Goal: Obtain resource: Download file/media

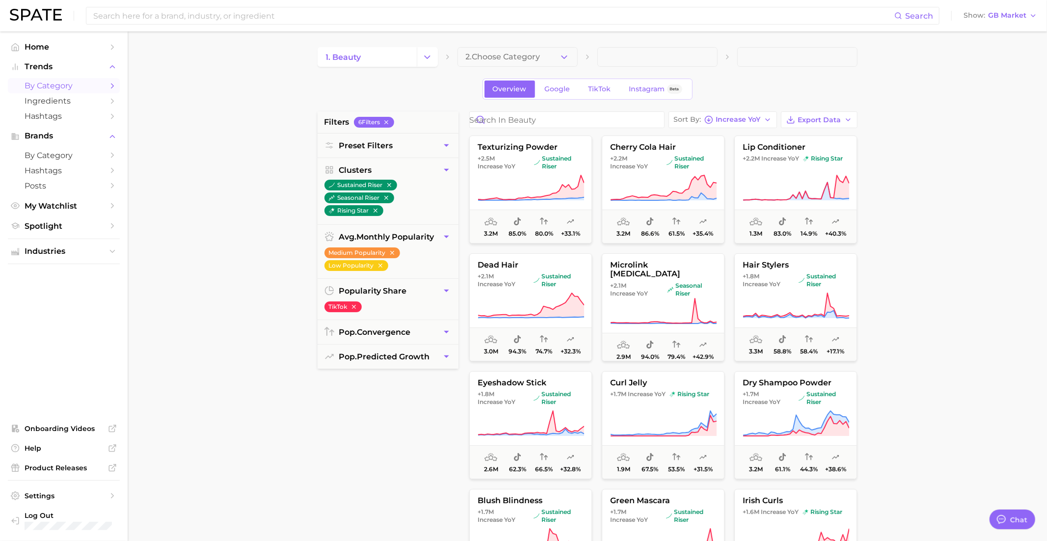
scroll to position [951, 0]
click at [360, 300] on li "TikTok" at bounding box center [343, 306] width 37 height 13
click at [354, 305] on icon "button" at bounding box center [354, 307] width 4 height 4
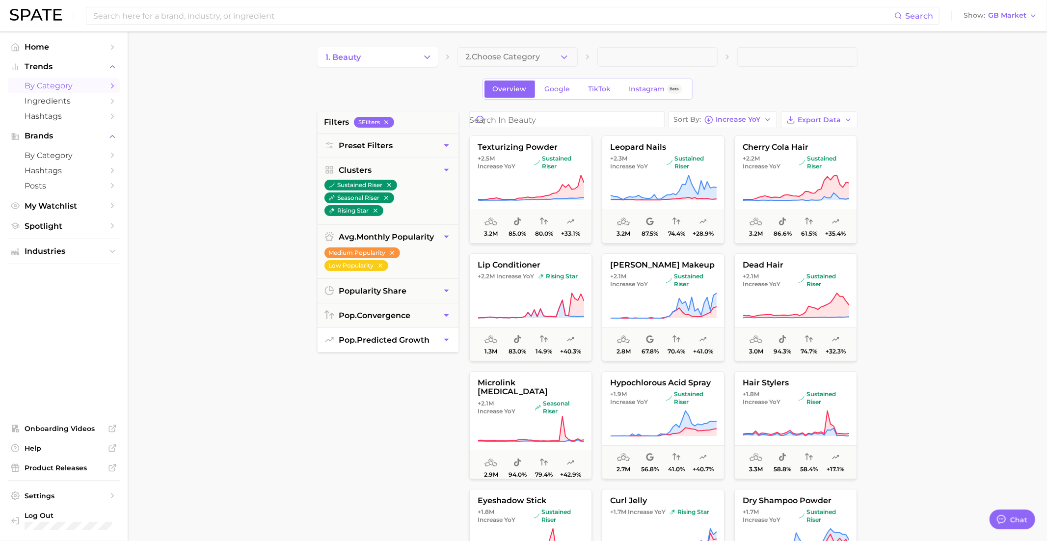
click at [366, 337] on span "pop. predicted growth" at bounding box center [384, 339] width 91 height 9
click at [359, 368] on span "button" at bounding box center [370, 369] width 79 height 3
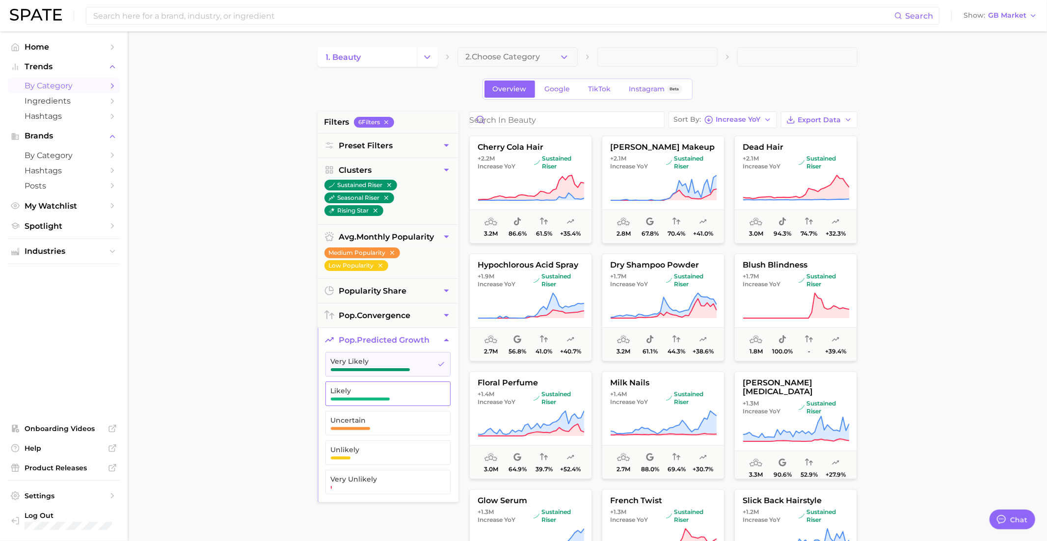
click at [359, 391] on span "Likely" at bounding box center [380, 391] width 99 height 8
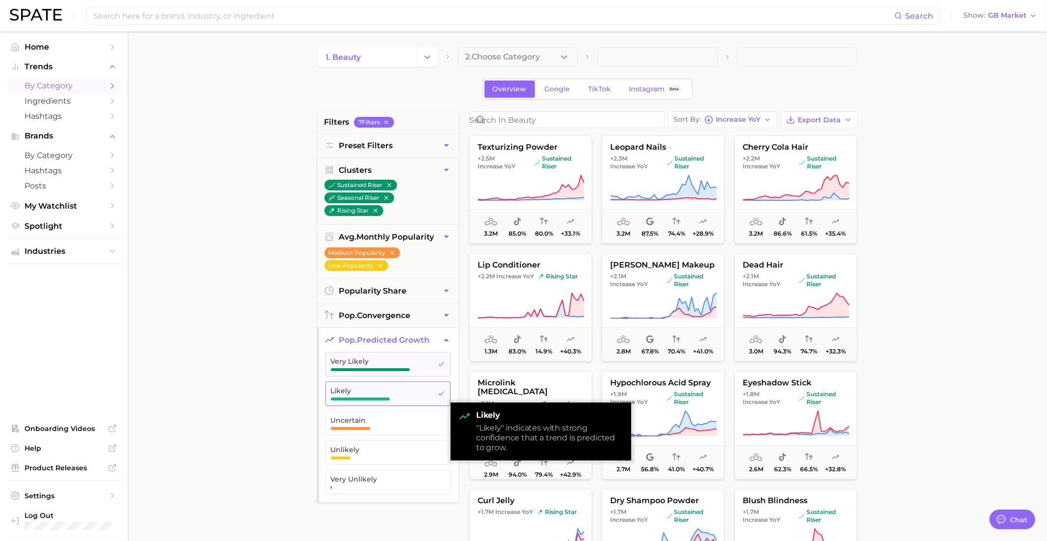
click at [369, 389] on span "Likely" at bounding box center [380, 391] width 99 height 8
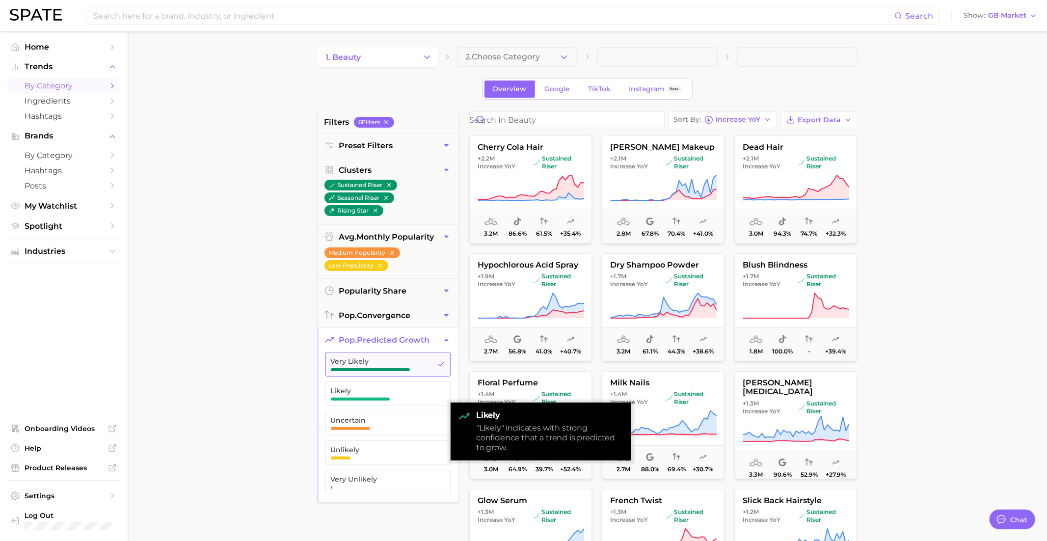
click at [369, 370] on button "Very Likely" at bounding box center [388, 364] width 125 height 25
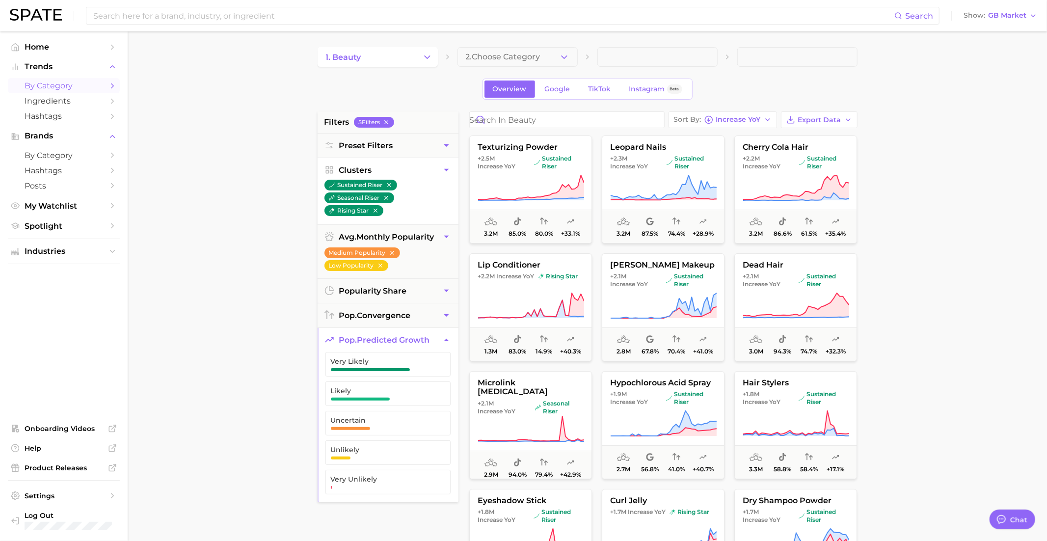
click at [446, 170] on icon "button" at bounding box center [446, 170] width 10 height 10
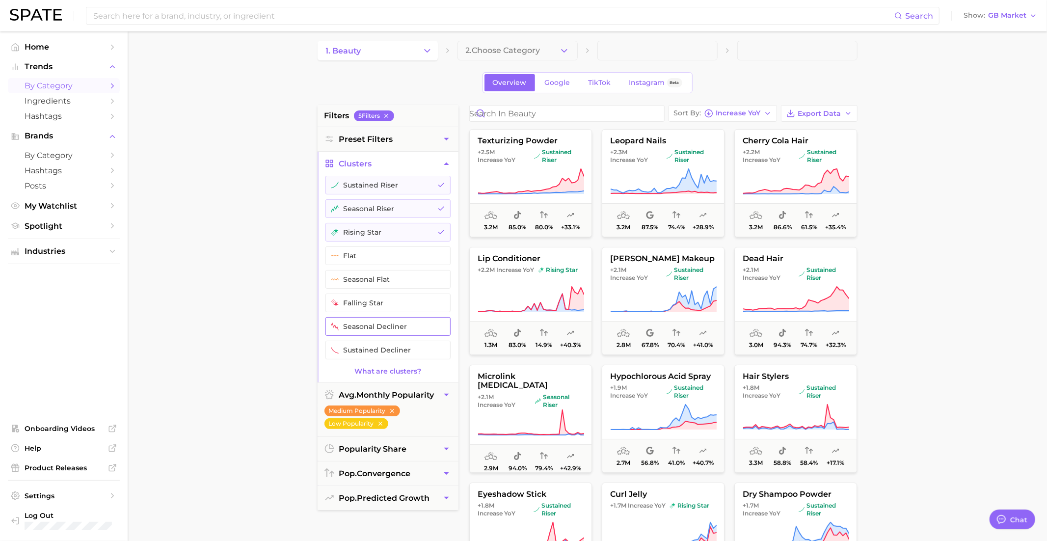
scroll to position [5, 0]
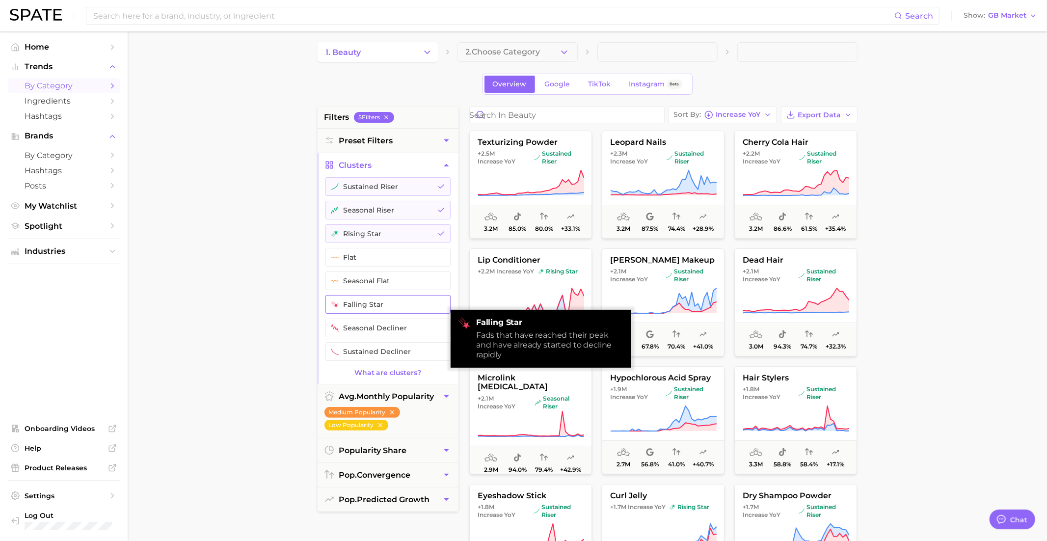
click at [384, 301] on button "falling star" at bounding box center [388, 304] width 125 height 19
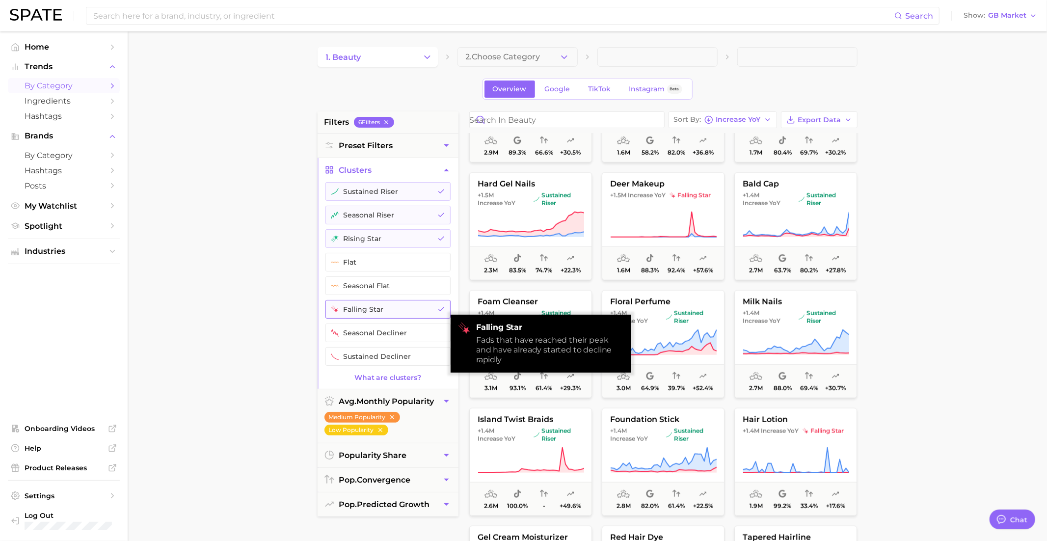
click at [381, 307] on button "falling star" at bounding box center [388, 309] width 125 height 19
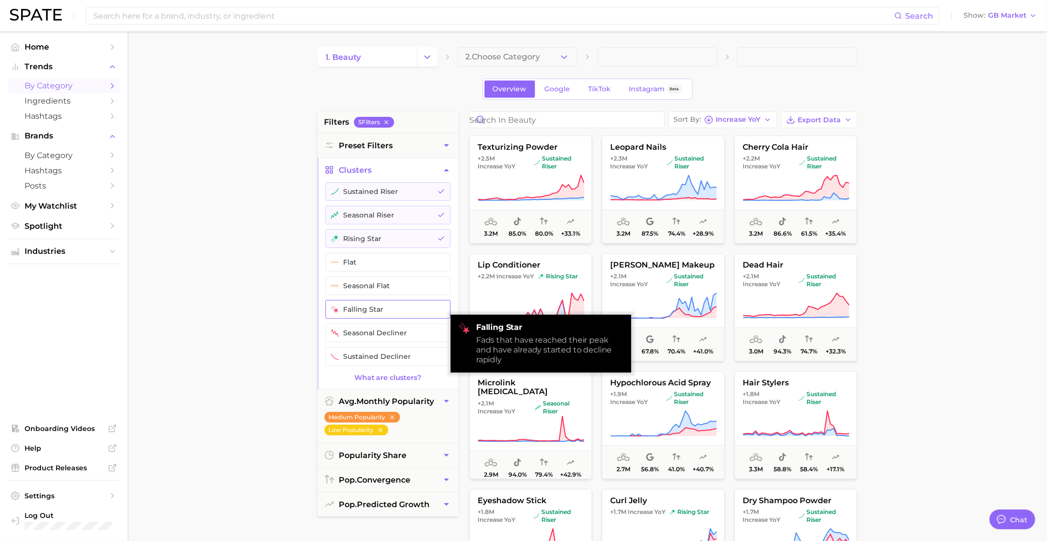
click at [382, 304] on button "falling star" at bounding box center [388, 309] width 125 height 19
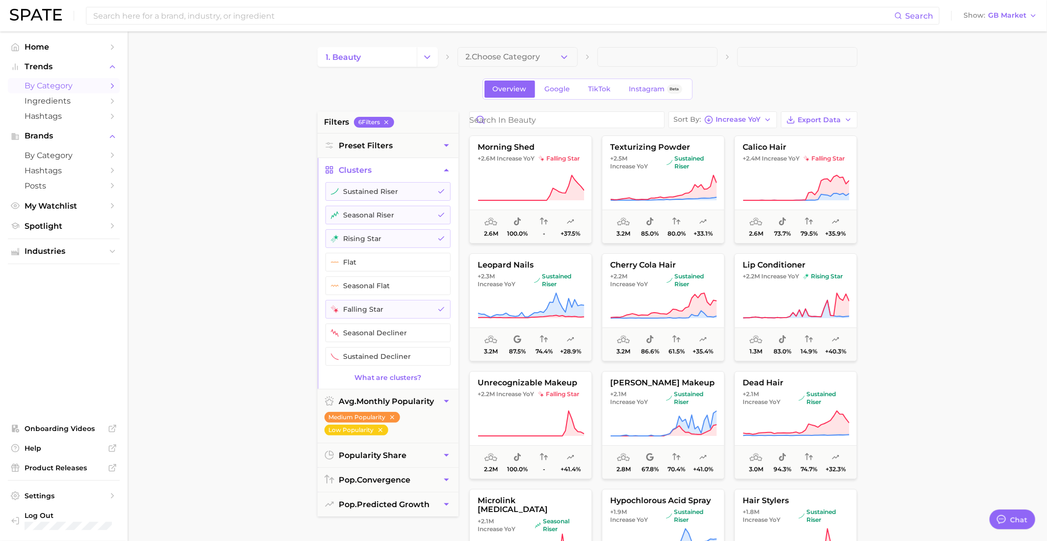
click at [444, 168] on icon "button" at bounding box center [446, 170] width 10 height 10
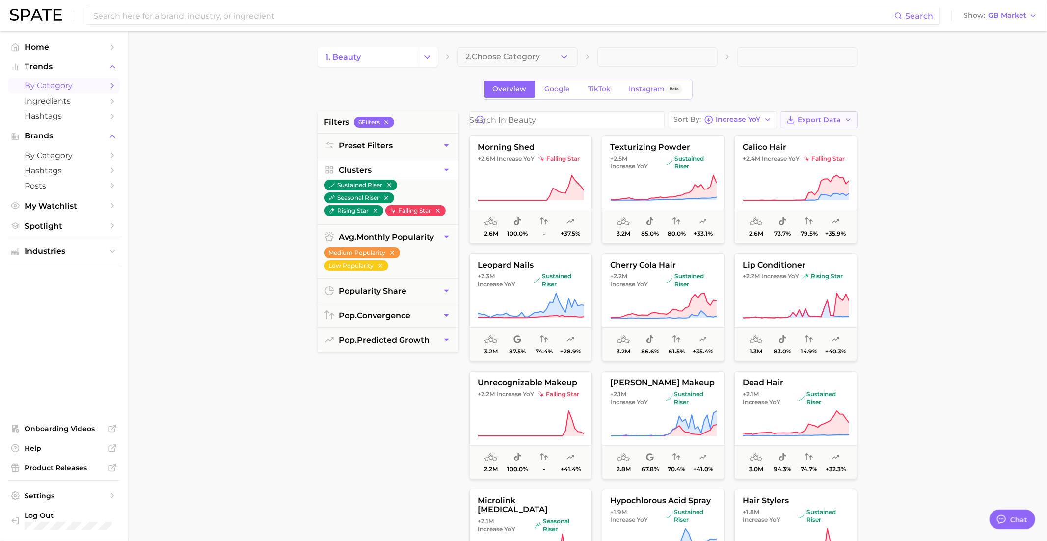
click at [811, 121] on span "Export Data" at bounding box center [819, 120] width 43 height 8
click at [806, 137] on span "Card Data CSV" at bounding box center [793, 138] width 52 height 8
click at [787, 14] on input at bounding box center [493, 15] width 802 height 17
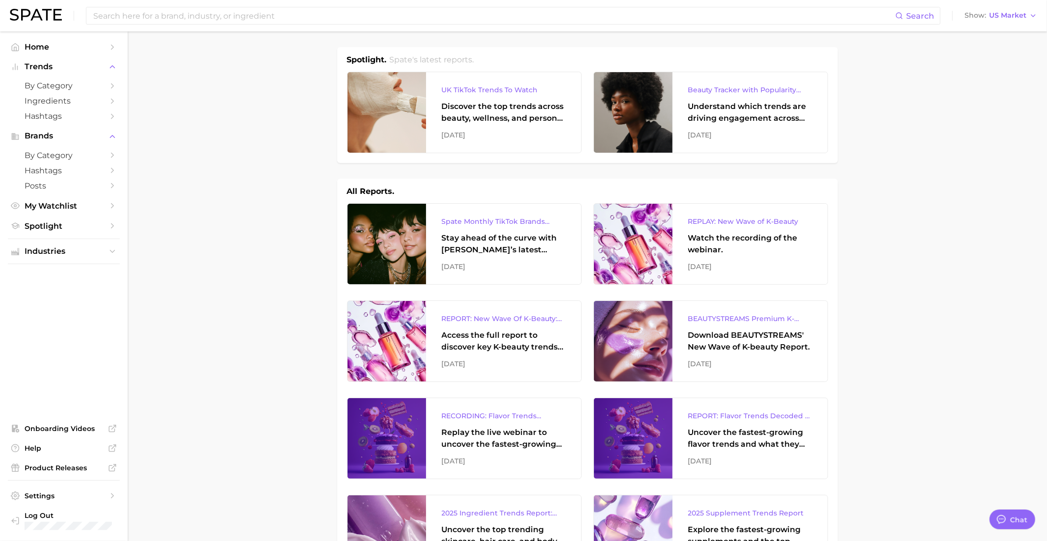
scroll to position [951, 0]
